Goal: Task Accomplishment & Management: Manage account settings

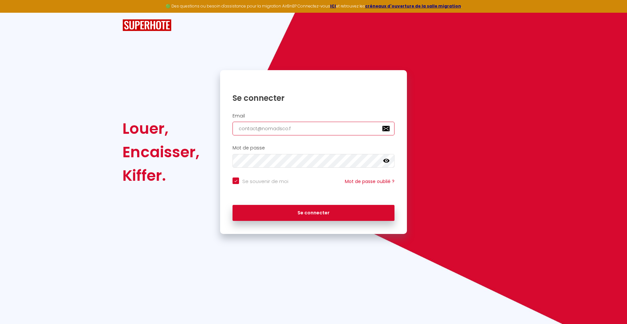
type input "[EMAIL_ADDRESS][DOMAIN_NAME]"
checkbox input "true"
type input "[EMAIL_ADDRESS][DOMAIN_NAME]"
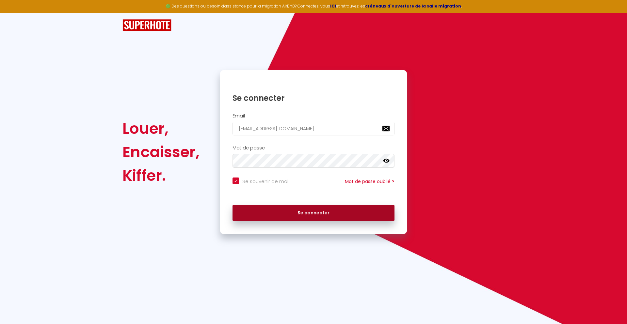
click at [313, 213] on button "Se connecter" at bounding box center [314, 213] width 162 height 16
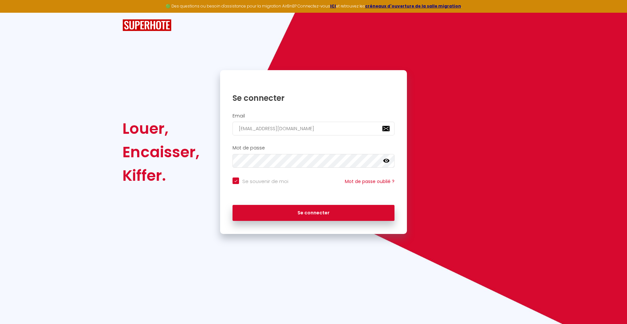
checkbox input "true"
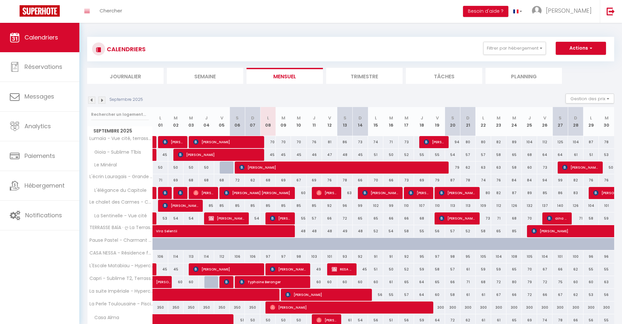
click at [125, 76] on li "Journalier" at bounding box center [125, 76] width 76 height 16
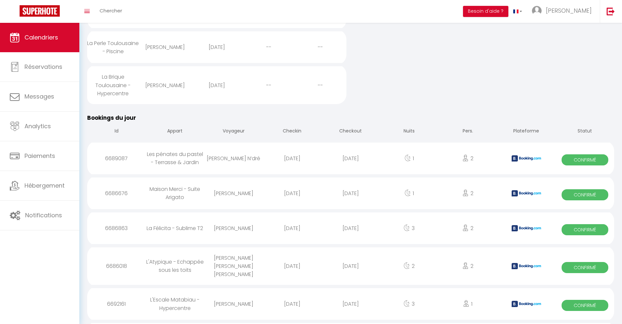
scroll to position [410, 0]
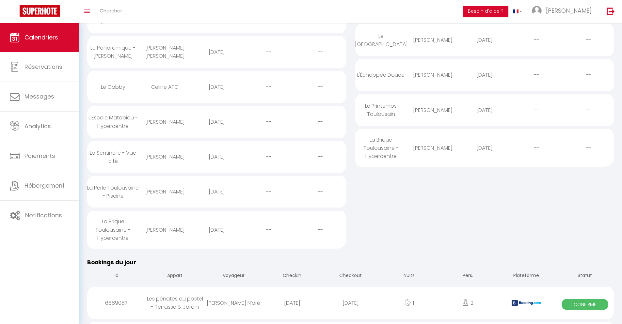
click at [351, 307] on div "[DATE]" at bounding box center [350, 303] width 58 height 21
select select "0"
select select "1"
select select
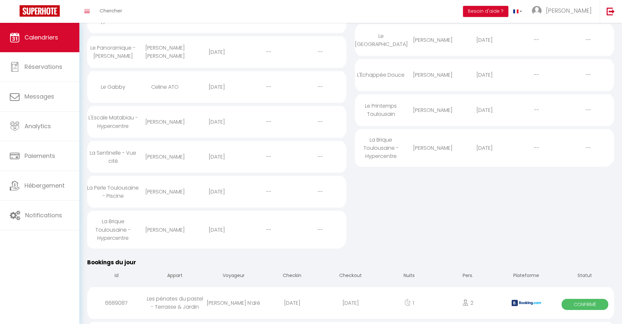
select select
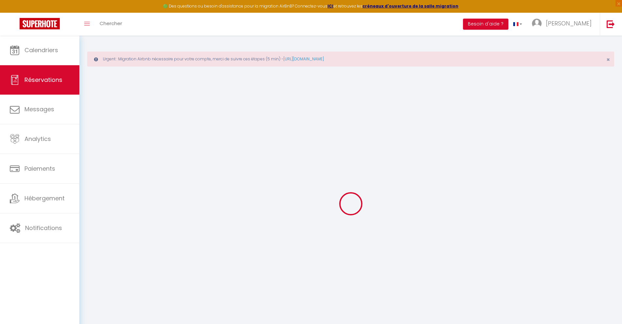
select select
checkbox input "false"
select select
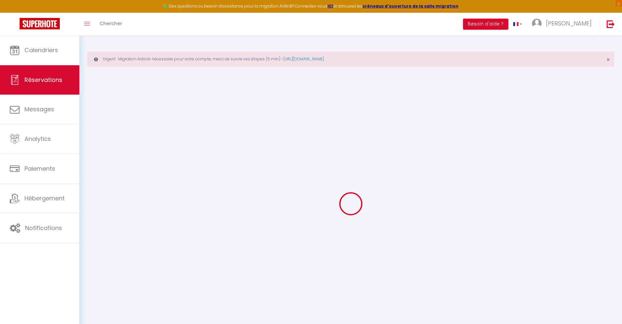
checkbox input "false"
type textarea "** THIS RESERVATION HAS BEEN PRE-PAID ** Je voyage pour affaires et il est poss…"
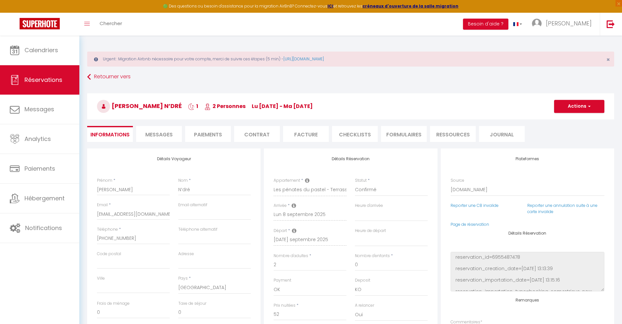
type input "24"
type input "2.38"
select select
checkbox input "false"
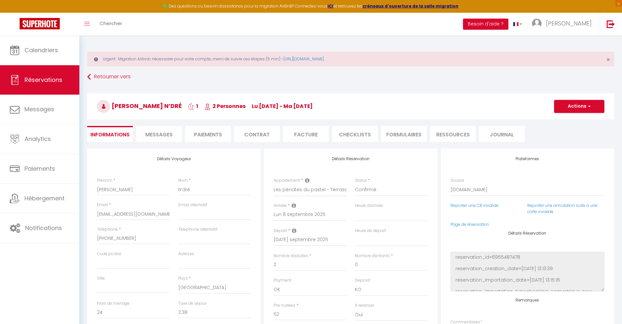
select select
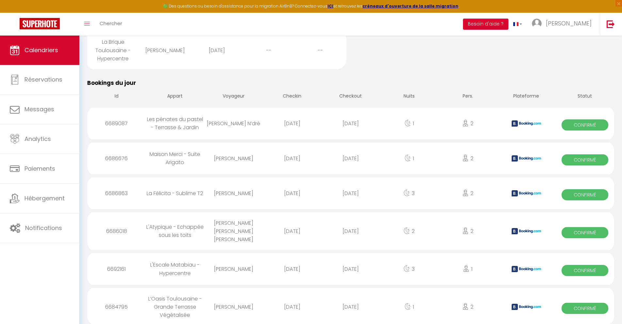
scroll to position [485, 0]
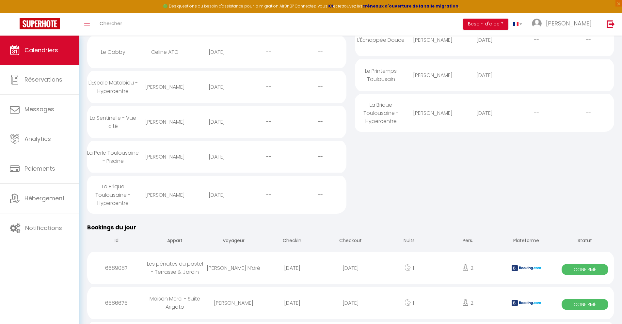
click at [351, 307] on div "[DATE]" at bounding box center [350, 303] width 58 height 21
select select "0"
select select "1"
select select
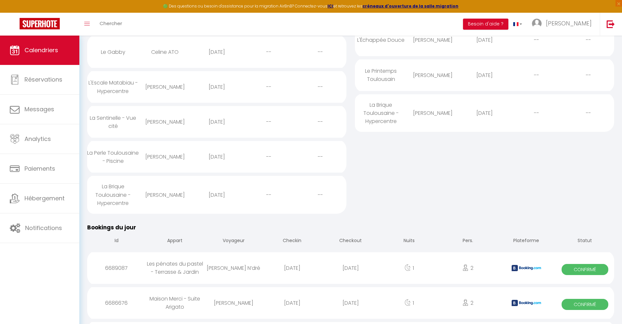
select select
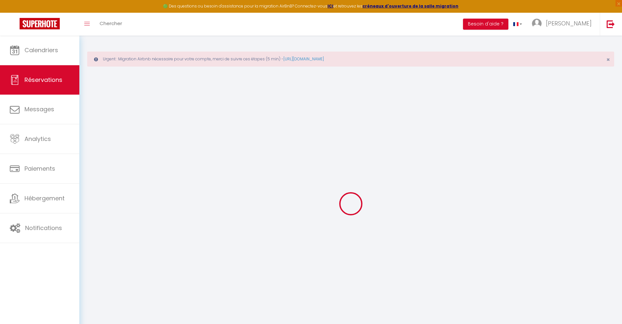
select select
checkbox input "false"
select select
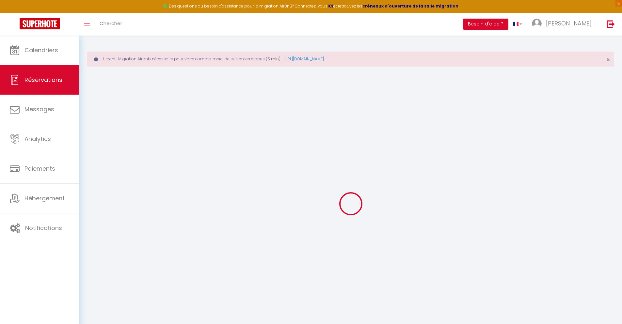
checkbox input "false"
type textarea "** THIS RESERVATION HAS BEEN PRE-PAID ** BOOKING NOTE : Payment charge is EUR 0…"
type input "30"
type input "2.01"
select select
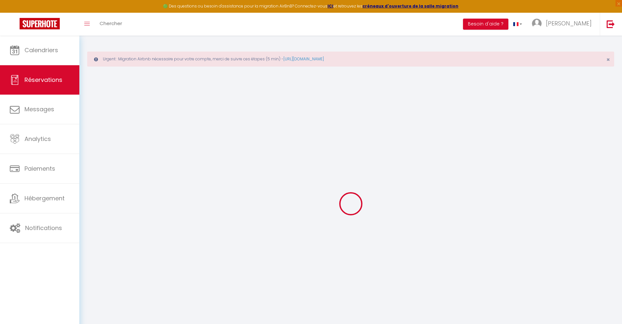
select select
checkbox input "false"
select select
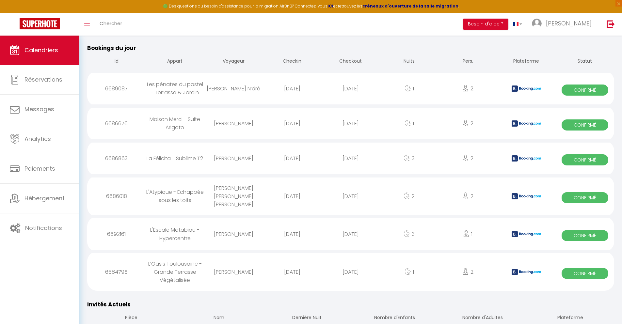
scroll to position [520, 0]
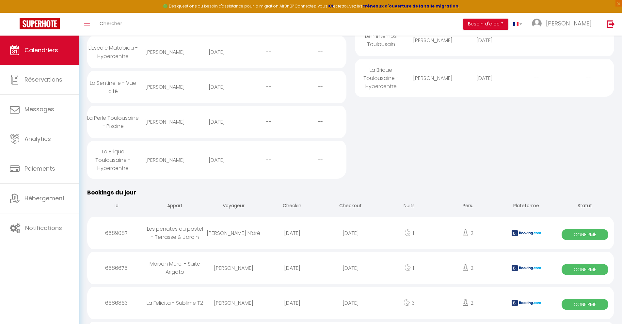
click at [351, 307] on div "[DATE]" at bounding box center [350, 303] width 58 height 21
select select "0"
select select "1"
select select
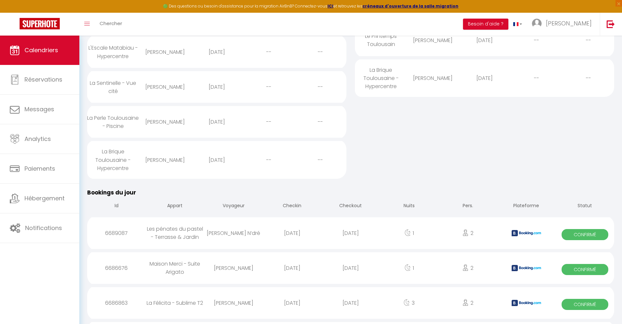
select select
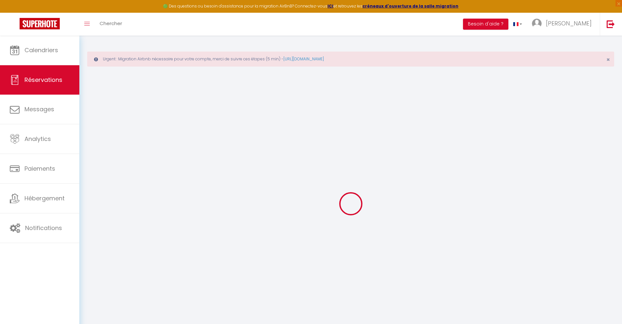
select select
checkbox input "false"
select select
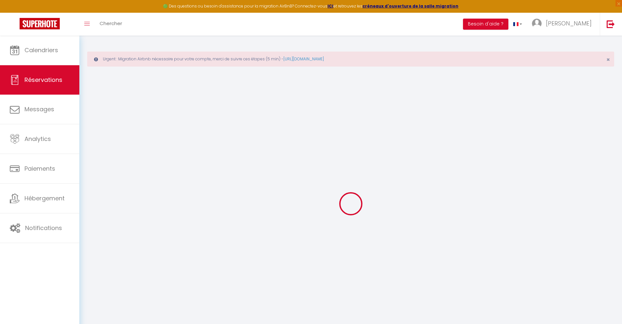
checkbox input "false"
type textarea "** THIS RESERVATION HAS BEEN PRE-PAID ** BOOKING NOTE : Payment charge is EUR 2…"
type input "40"
type input "9.23"
select select
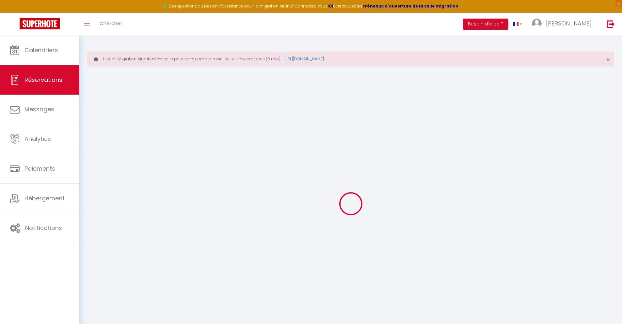
select select
checkbox input "false"
select select
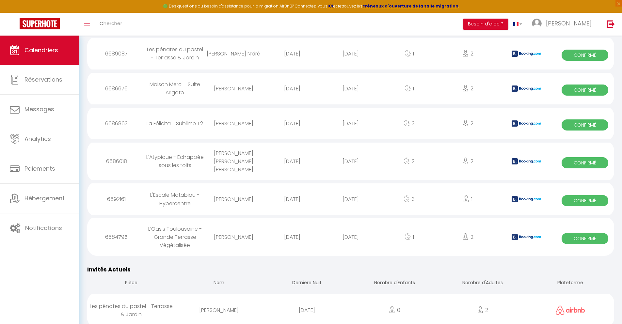
scroll to position [555, 0]
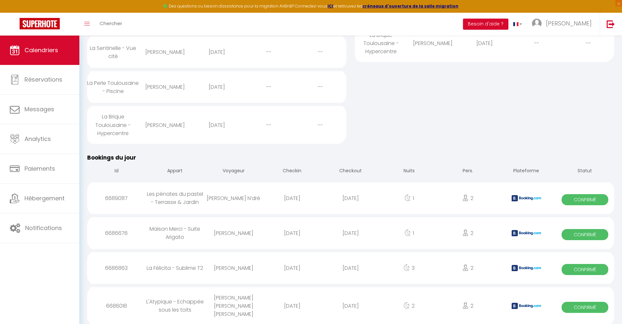
click at [351, 307] on div "[DATE]" at bounding box center [350, 306] width 58 height 21
select select "0"
select select "1"
select select
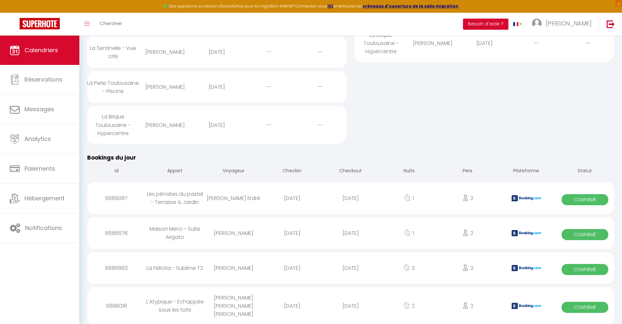
select select
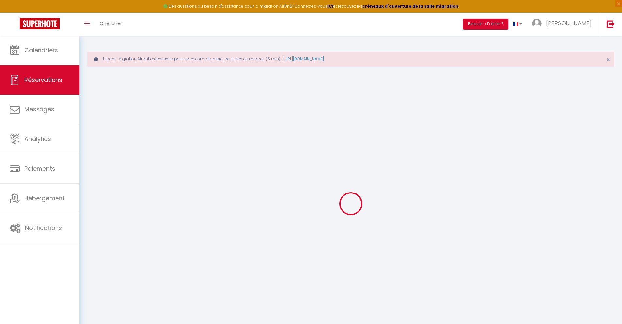
select select
checkbox input "false"
type textarea "** THIS RESERVATION HAS BEEN PRE-PAID ** Podemos fazer o check-in às 11 horas d…"
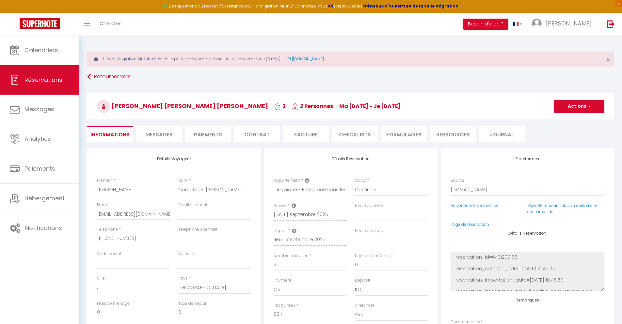
type input "40"
type input "5.83"
select select
checkbox input "false"
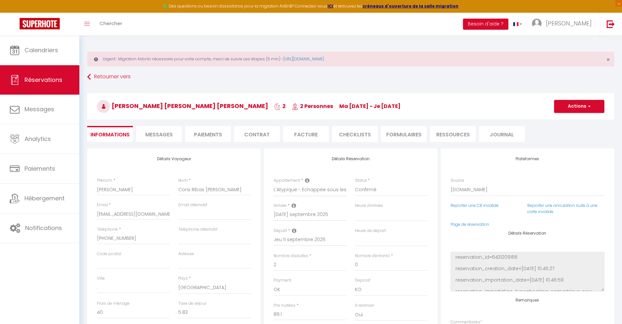
select select
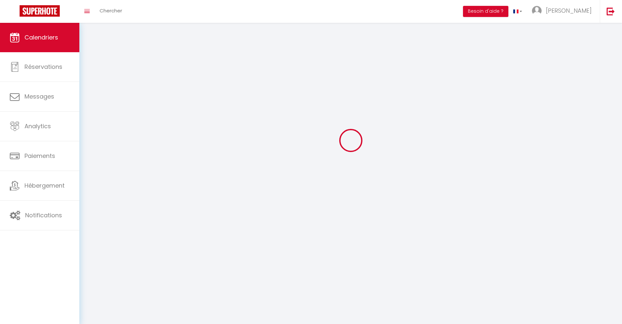
scroll to position [36, 0]
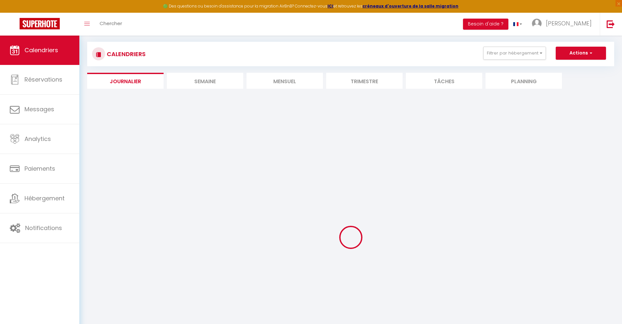
select select
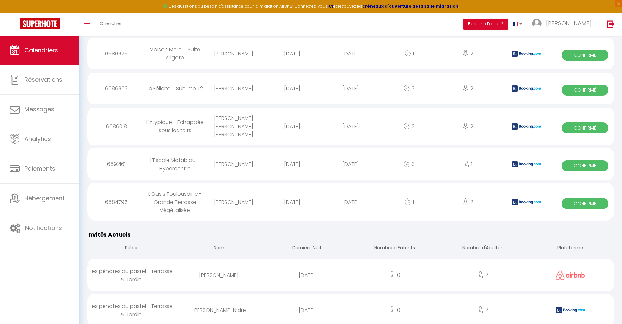
scroll to position [590, 0]
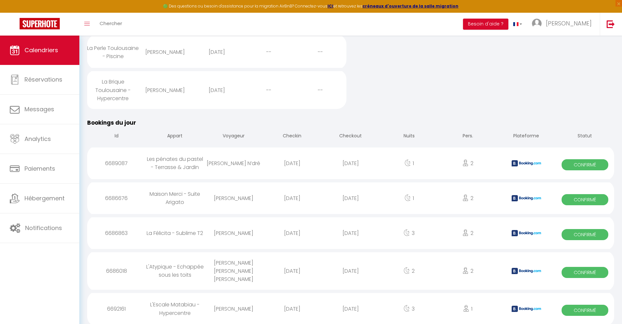
click at [351, 307] on div "[DATE]" at bounding box center [350, 308] width 58 height 21
select select "0"
select select "1"
select select
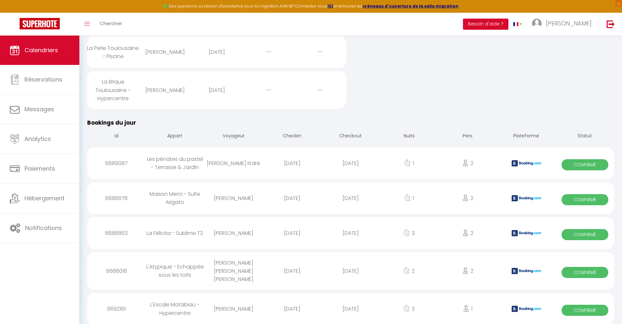
select select
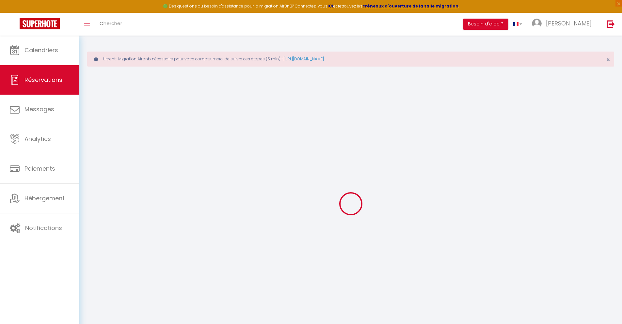
type input "[PERSON_NAME]"
type input "Ekotolongo"
type input "[EMAIL_ADDRESS][DOMAIN_NAME]"
type input "[PHONE_NUMBER]"
type input "."
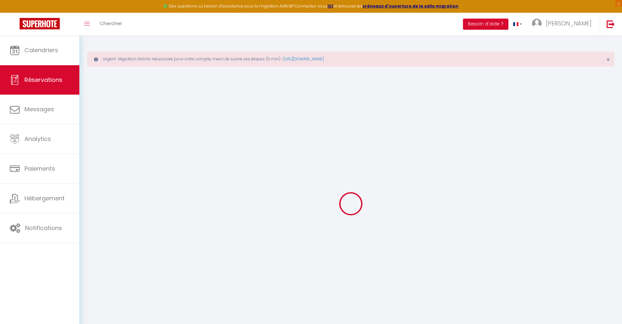
select select "FR"
type input "30.82"
type input "2.67"
select select "66076"
select select "1"
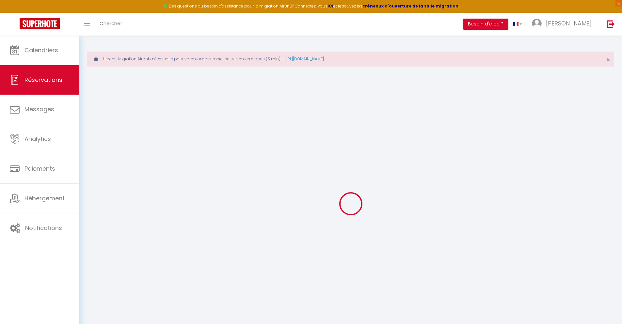
select select
type input "1"
select select "12"
select select
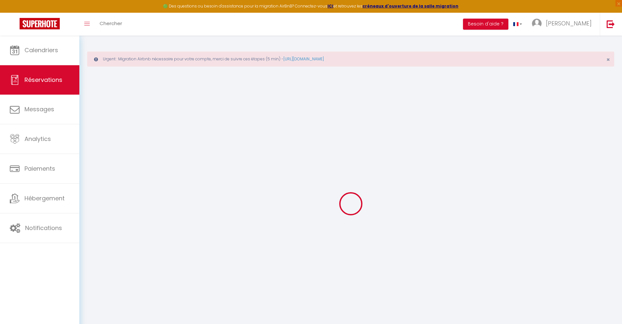
type input "141.3"
checkbox input "false"
type input "0"
select select "2"
type input "0"
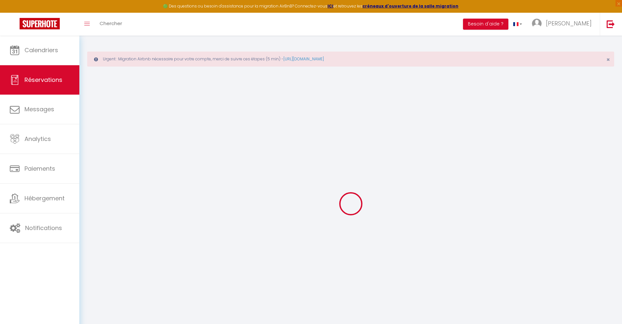
type input "0"
select select
select select "14"
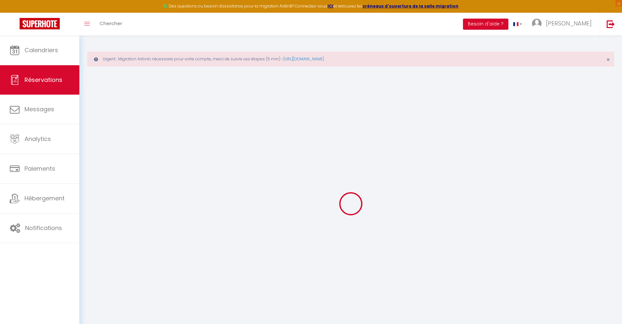
checkbox input "false"
select select
checkbox input "false"
select select
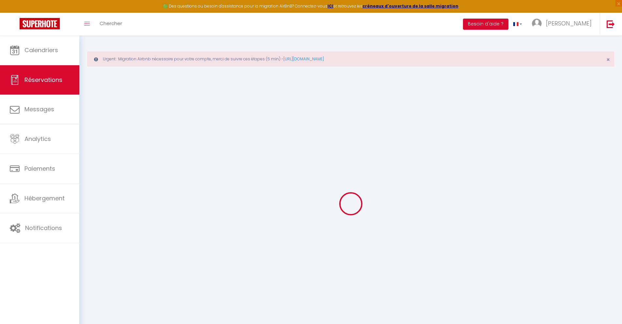
select select
checkbox input "false"
type textarea "** THIS RESERVATION HAS BEEN PRE-PAID ** BOOKING NOTE : Payment charge is EUR 2…"
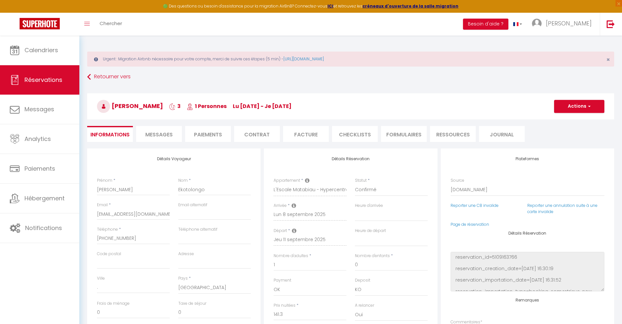
type input "40"
type input "9.25"
select select
checkbox input "false"
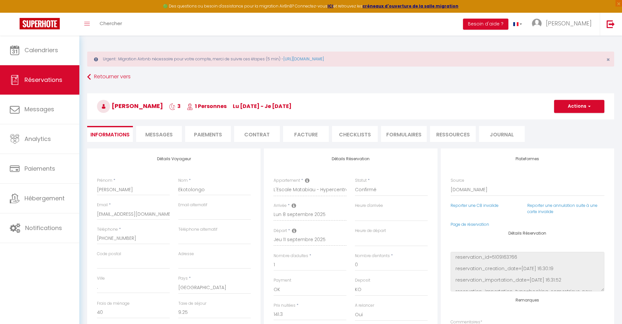
select select
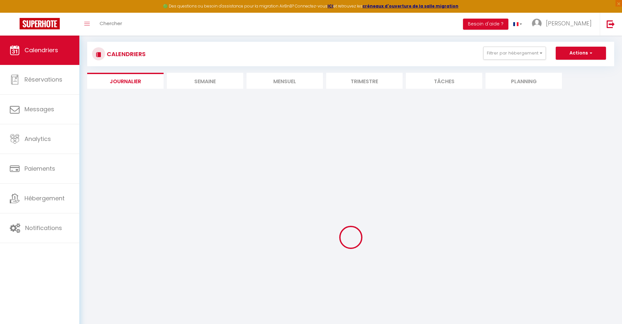
select select
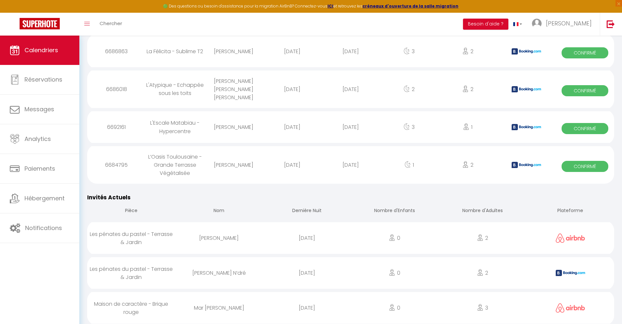
scroll to position [629, 0]
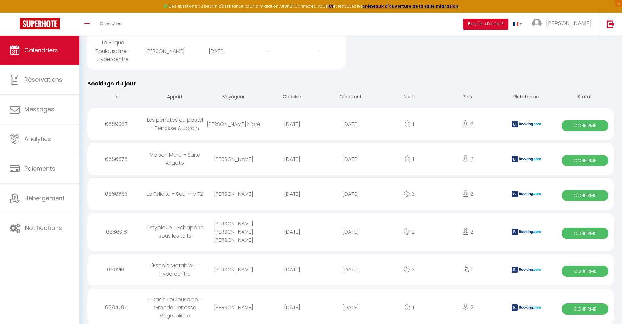
click at [351, 305] on div "[DATE]" at bounding box center [350, 307] width 58 height 21
select select "0"
select select "1"
select select
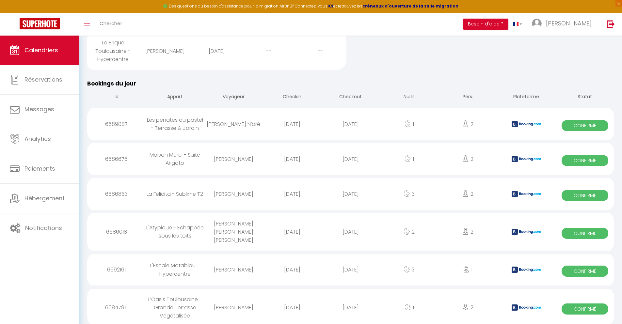
select select
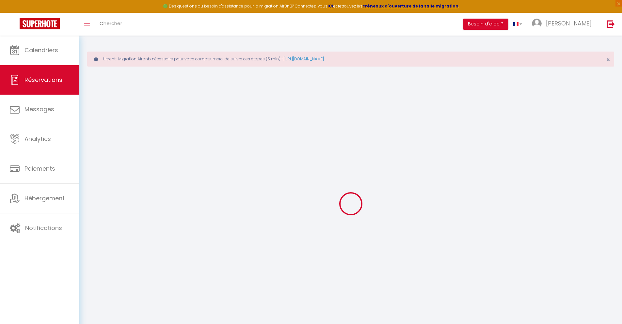
select select
checkbox input "false"
select select
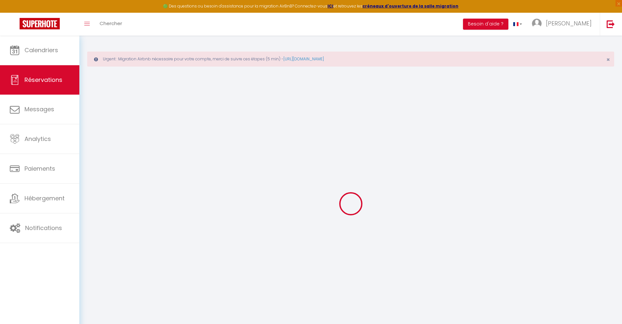
checkbox input "false"
type textarea "** THIS RESERVATION HAS BEEN PRE-PAID ** BOOKING NOTE : Payment charge is EUR 1…"
type input "40"
type input "3.82"
select select
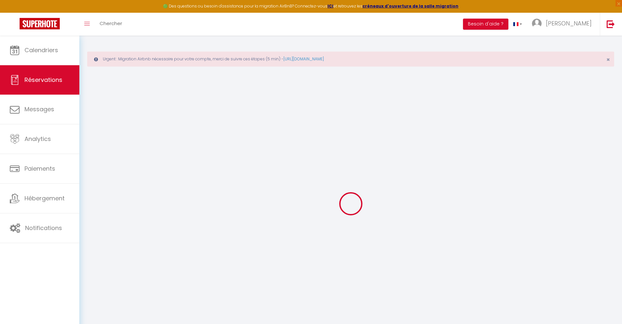
select select
checkbox input "false"
select select
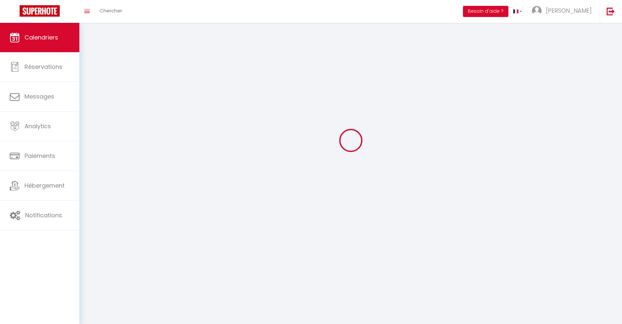
scroll to position [36, 0]
